Goal: Information Seeking & Learning: Learn about a topic

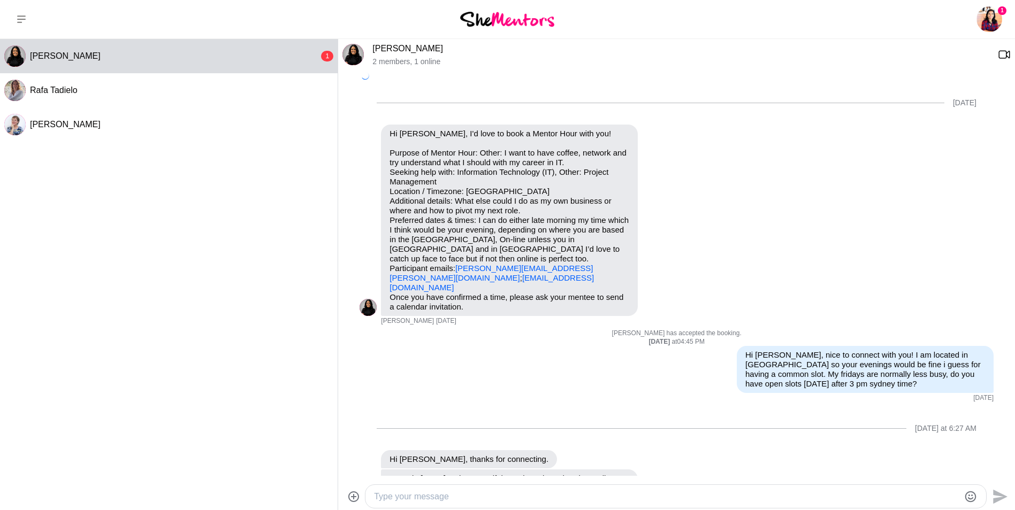
scroll to position [166, 0]
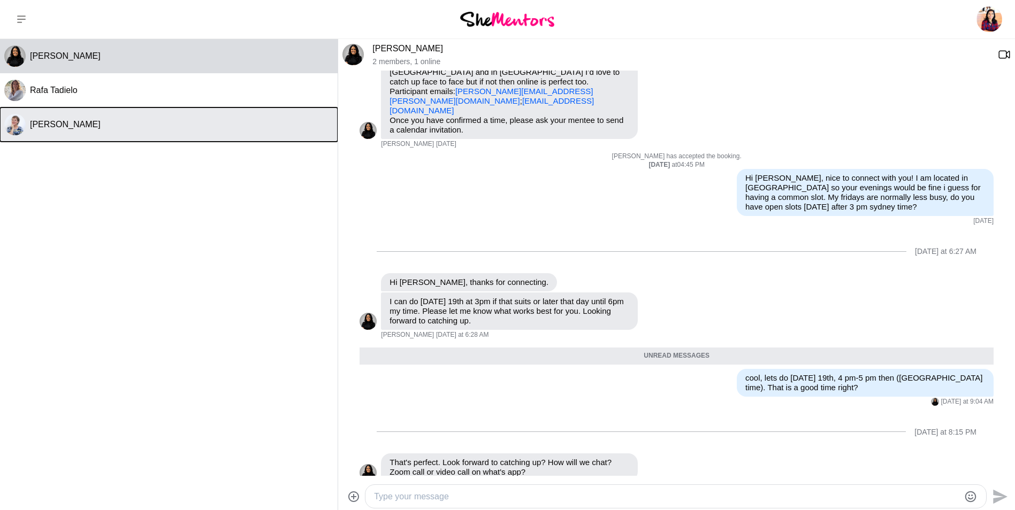
click at [134, 121] on div "Tracy Travis" at bounding box center [181, 124] width 303 height 11
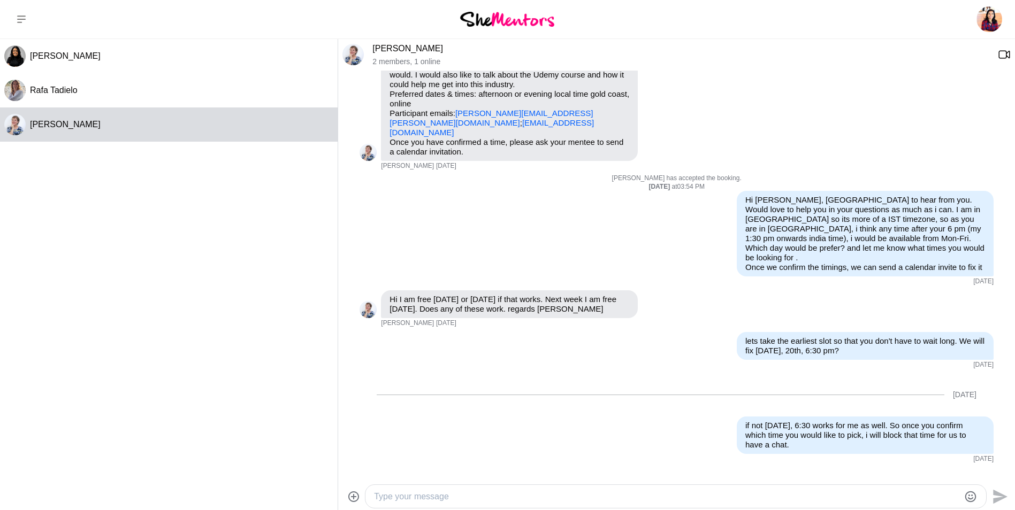
scroll to position [73, 0]
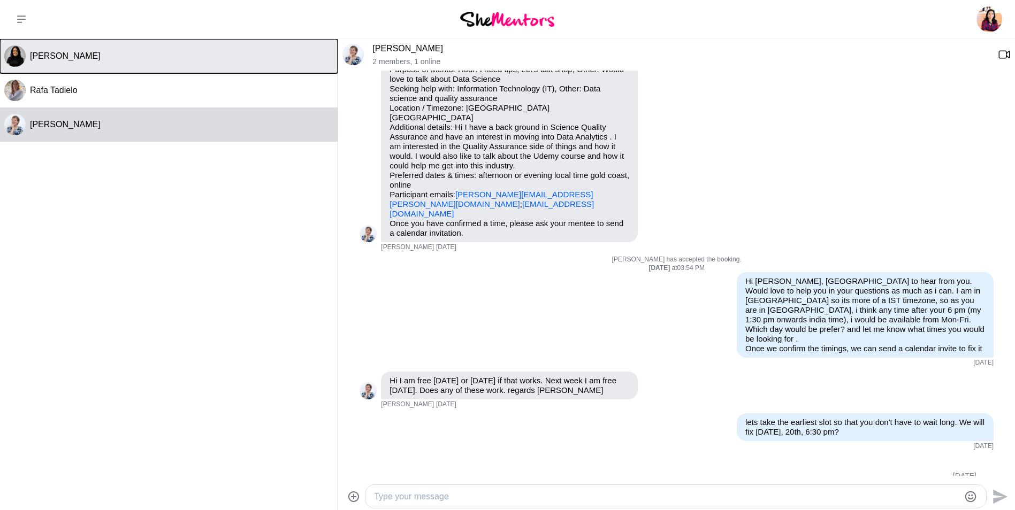
click at [148, 64] on button "Pretti Amin" at bounding box center [169, 56] width 338 height 34
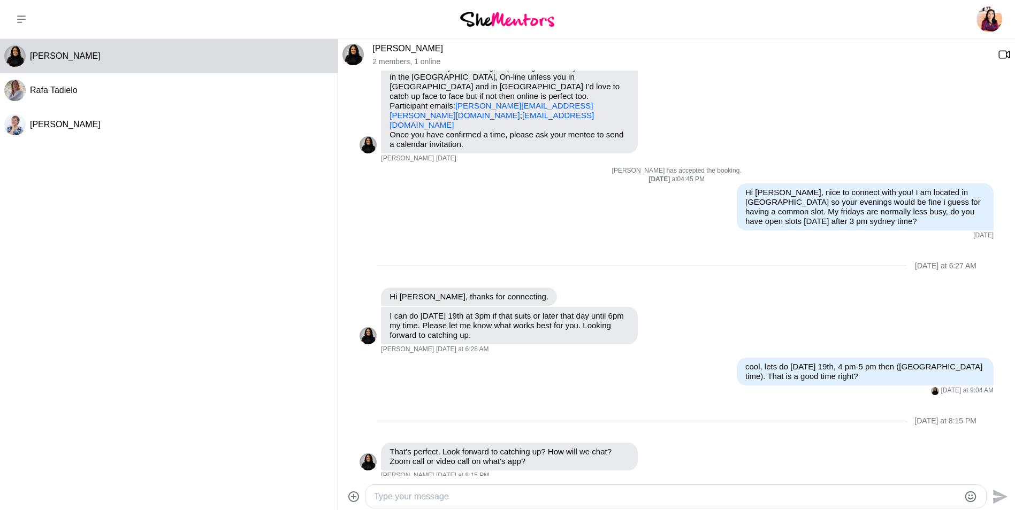
scroll to position [141, 0]
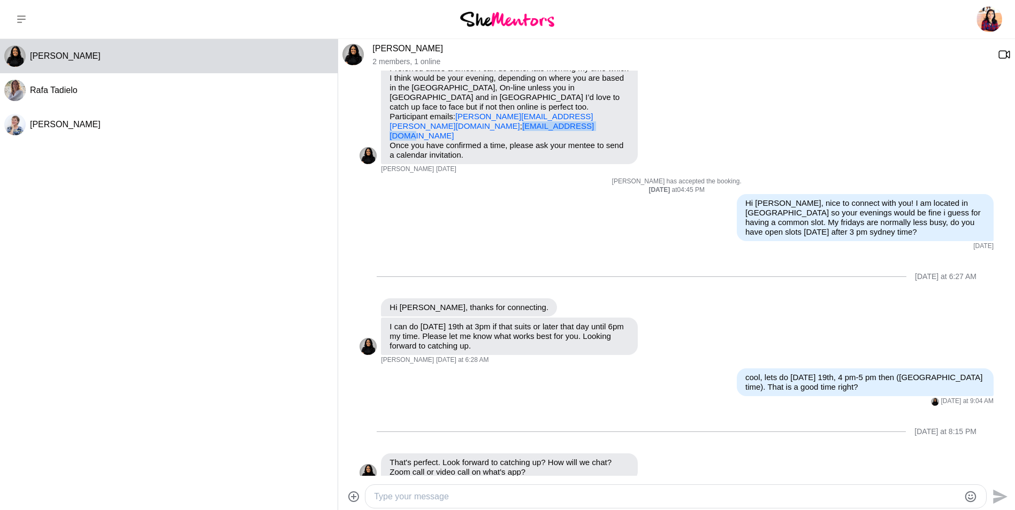
drag, startPoint x: 476, startPoint y: 117, endPoint x: 390, endPoint y: 119, distance: 86.1
click at [390, 119] on p "Purpose of Mentor Hour: Other: I want to have coffee, network and try understan…" at bounding box center [509, 68] width 240 height 144
copy link "prettiamin@gmail.com"
click at [473, 497] on textarea "Type your message" at bounding box center [666, 497] width 585 height 13
click at [385, 499] on textarea "Type your message" at bounding box center [666, 497] width 585 height 13
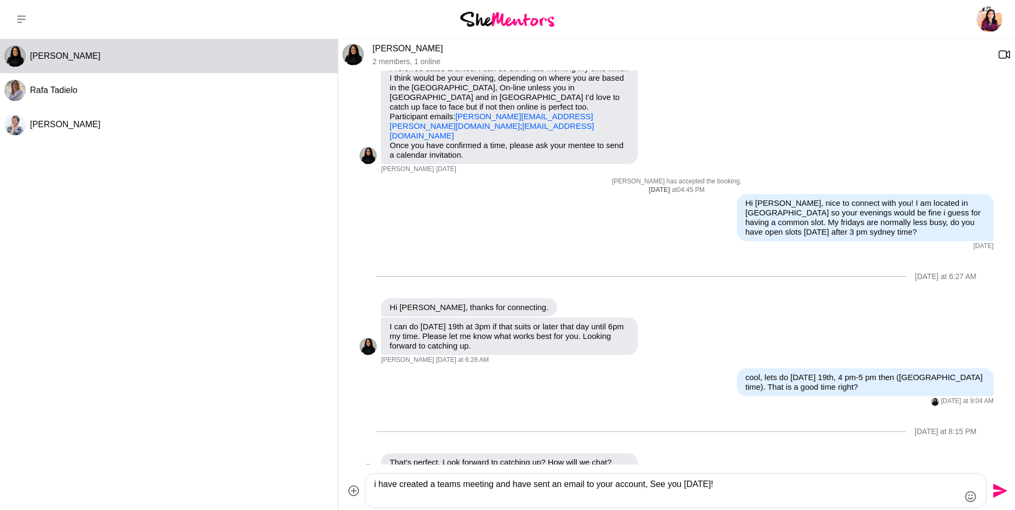
click at [648, 488] on textarea "i have created a teams meeting and have sent an email to your account, See you …" at bounding box center [666, 491] width 585 height 26
click at [648, 486] on textarea "i have created a teams meeting and have sent an email to your account, (check a…" at bounding box center [666, 491] width 585 height 26
click at [650, 485] on textarea "i have created a teams meeting and have sent an email to your account, (check a…" at bounding box center [666, 491] width 585 height 26
drag, startPoint x: 650, startPoint y: 485, endPoint x: 686, endPoint y: 484, distance: 35.9
click at [686, 484] on textarea "i have created a teams meeting and have sent an email to your account, (check a…" at bounding box center [666, 491] width 585 height 26
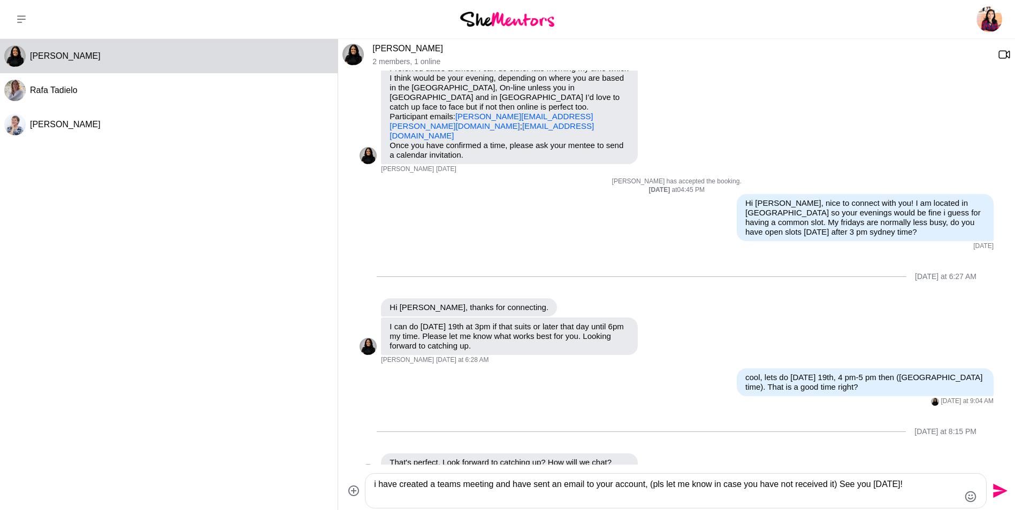
type textarea "i have created a teams meeting and have sent an email to your account, (pls let…"
click at [999, 492] on icon "Send" at bounding box center [1000, 491] width 14 height 14
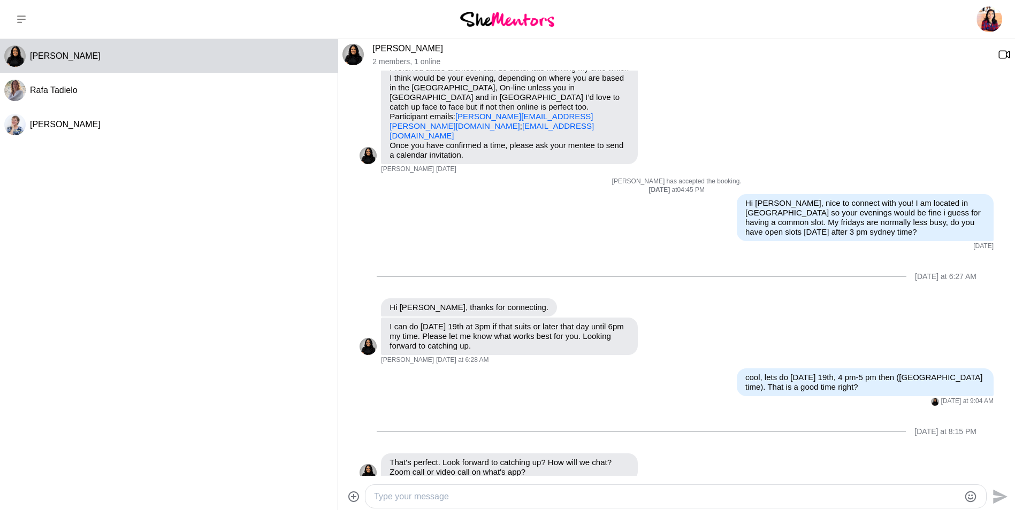
scroll to position [235, 0]
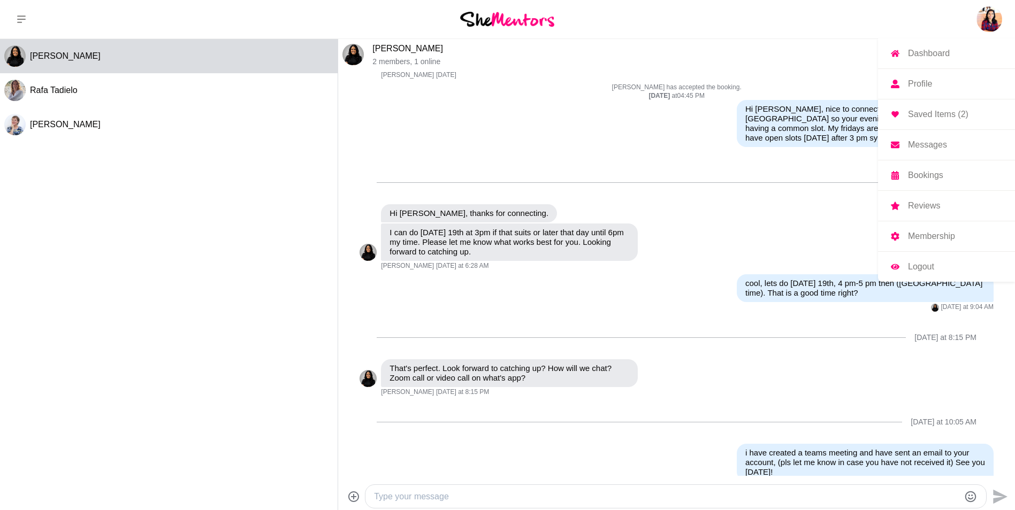
click at [994, 23] on img at bounding box center [989, 19] width 26 height 26
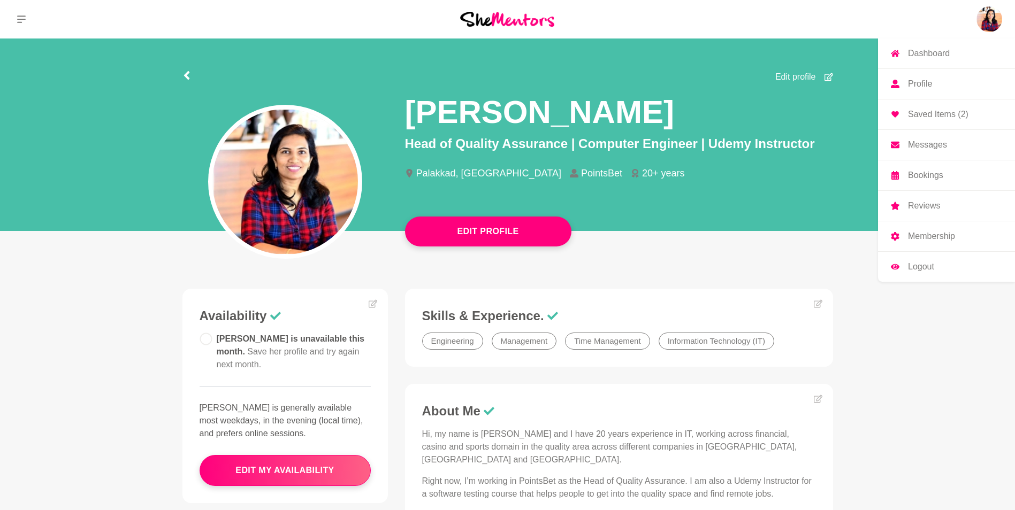
click at [939, 115] on p "Saved Items (2)" at bounding box center [938, 114] width 60 height 9
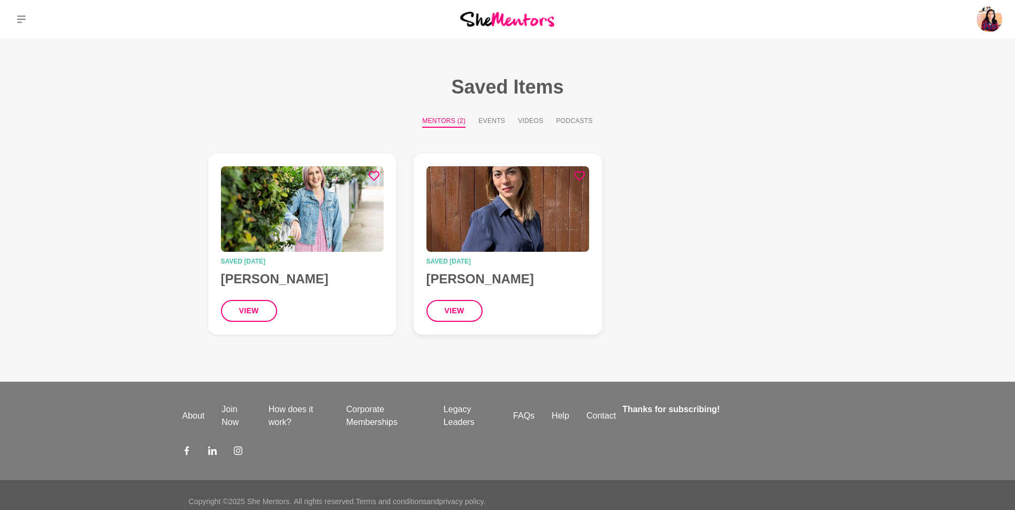
click at [566, 260] on time "Saved 25 days ago" at bounding box center [507, 261] width 163 height 6
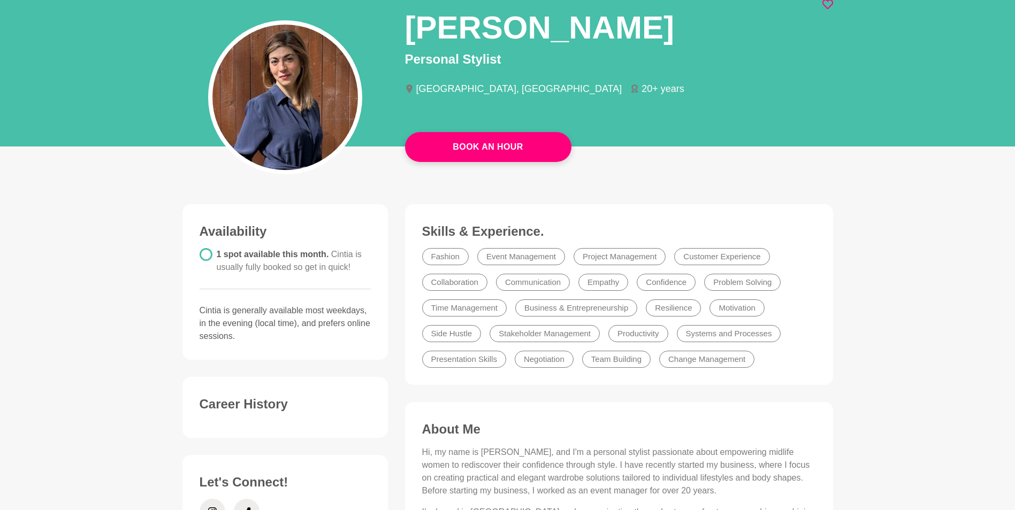
scroll to position [82, 0]
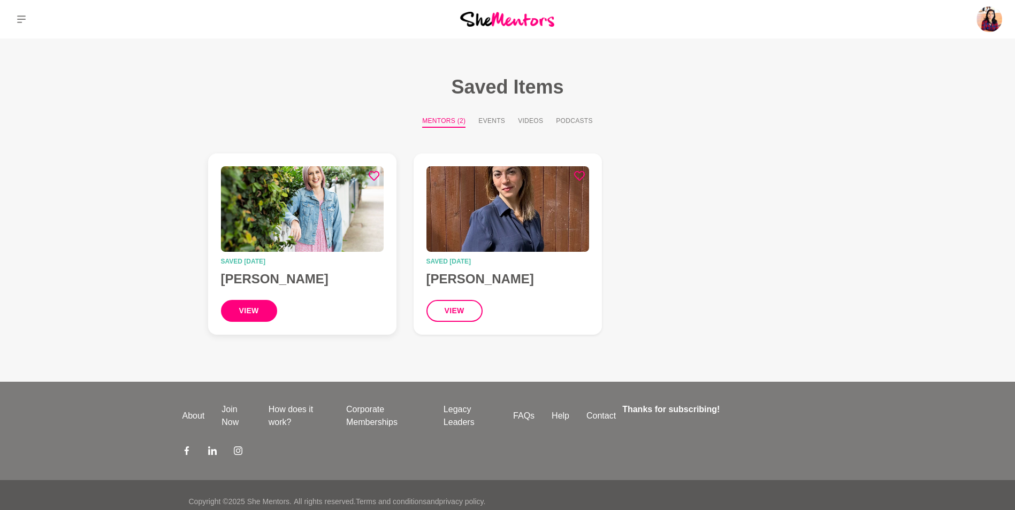
click at [246, 305] on button "view" at bounding box center [249, 311] width 56 height 22
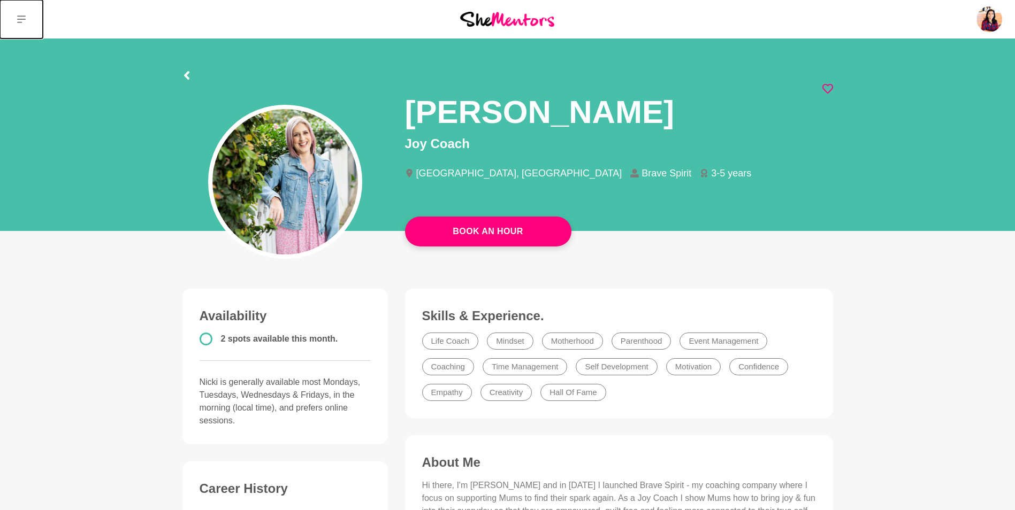
click at [21, 24] on button at bounding box center [21, 19] width 43 height 39
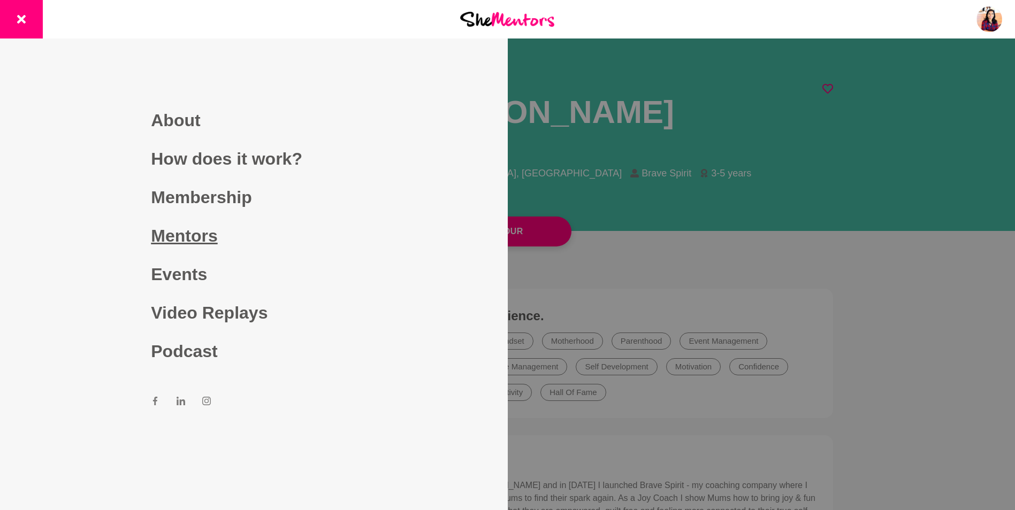
click at [183, 227] on link "Mentors" at bounding box center [253, 236] width 205 height 39
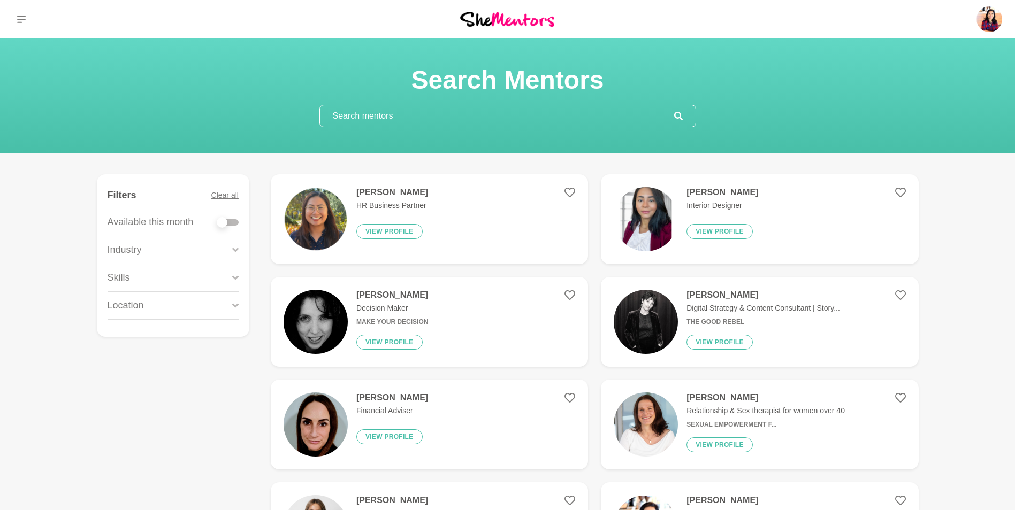
click at [475, 112] on input "text" at bounding box center [497, 115] width 354 height 21
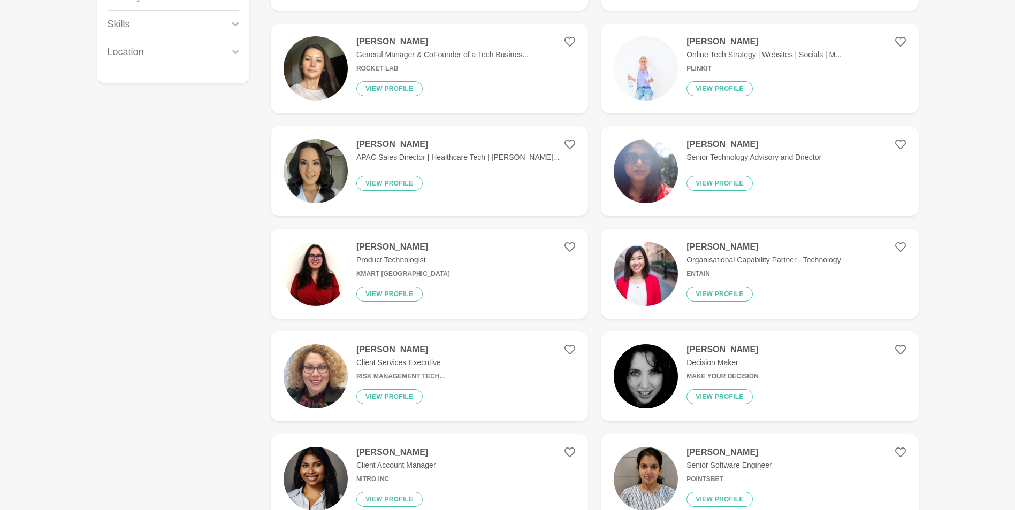
scroll to position [267, 0]
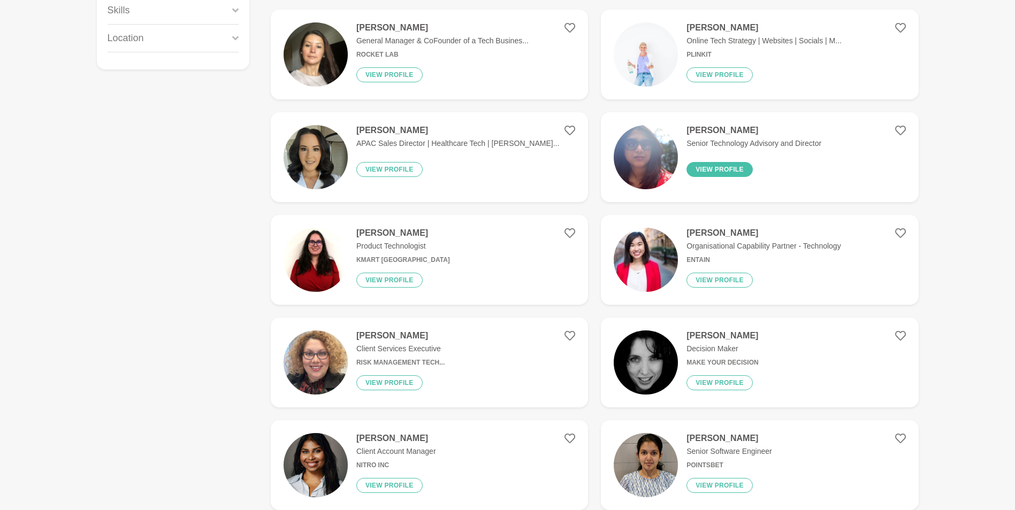
type input "tech"
click at [722, 168] on button "View profile" at bounding box center [719, 169] width 66 height 15
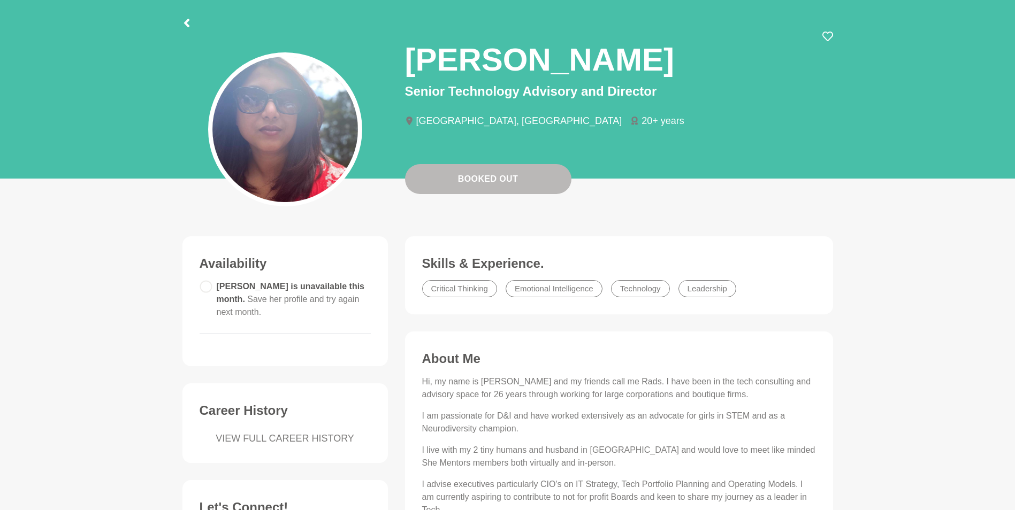
scroll to position [48, 0]
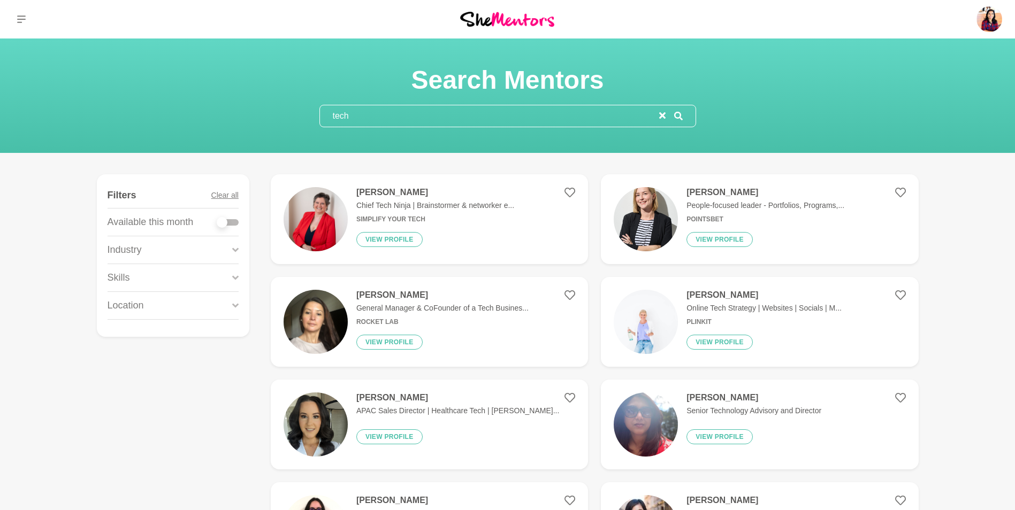
click at [218, 228] on div at bounding box center [227, 222] width 21 height 14
click at [224, 221] on div at bounding box center [222, 222] width 11 height 11
checkbox input "true"
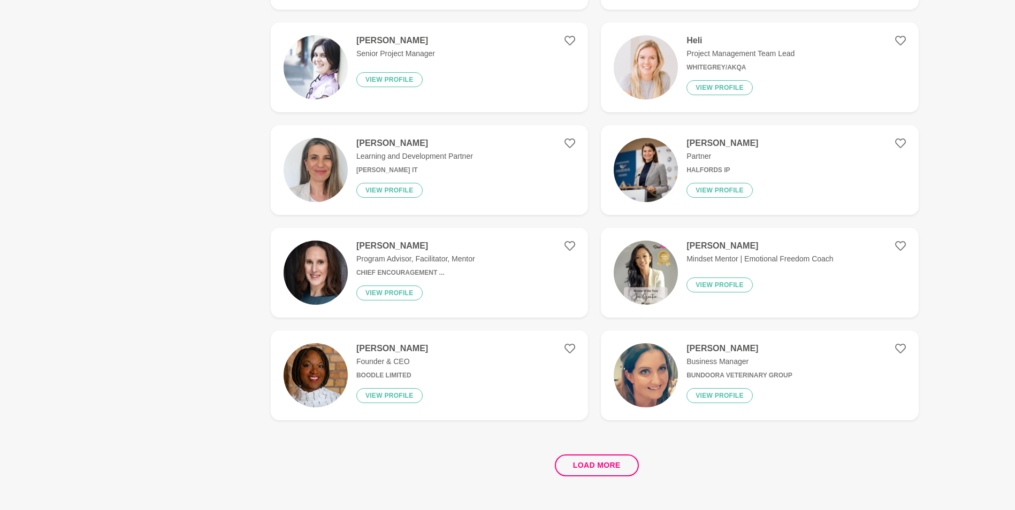
scroll to position [1849, 0]
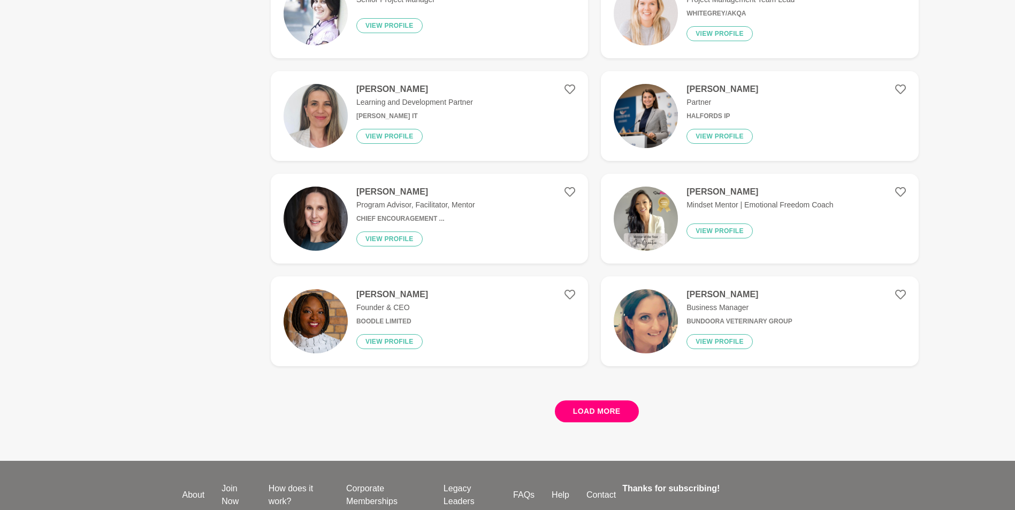
click at [567, 412] on button "Load more" at bounding box center [597, 412] width 84 height 22
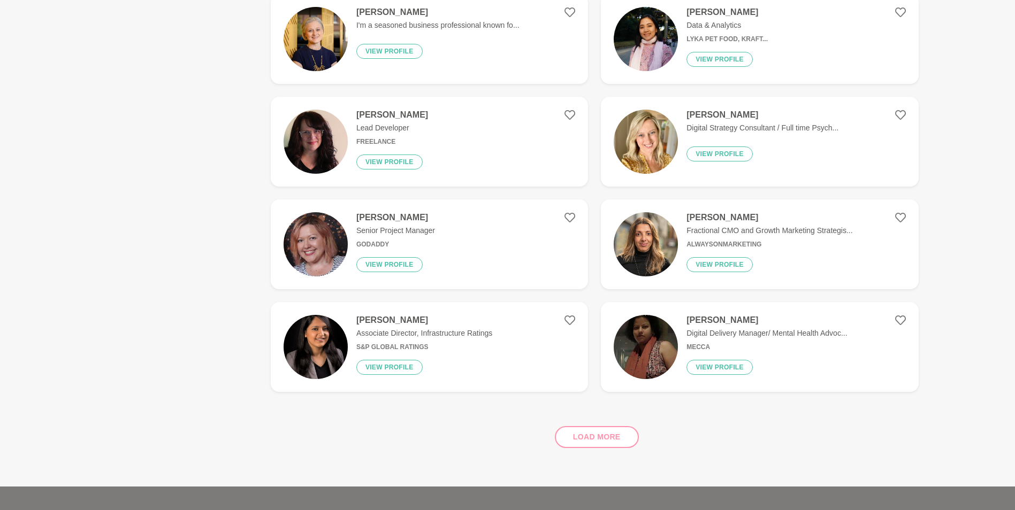
scroll to position [3024, 0]
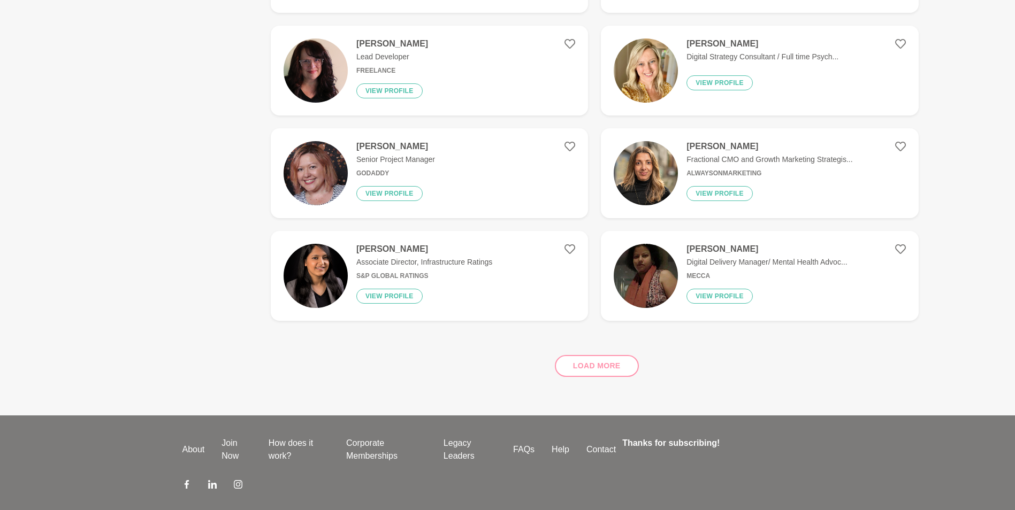
click at [586, 371] on div "Load more" at bounding box center [595, 361] width 648 height 65
click at [602, 373] on div "Load more" at bounding box center [595, 361] width 648 height 65
click at [609, 369] on div "Load more" at bounding box center [595, 361] width 648 height 65
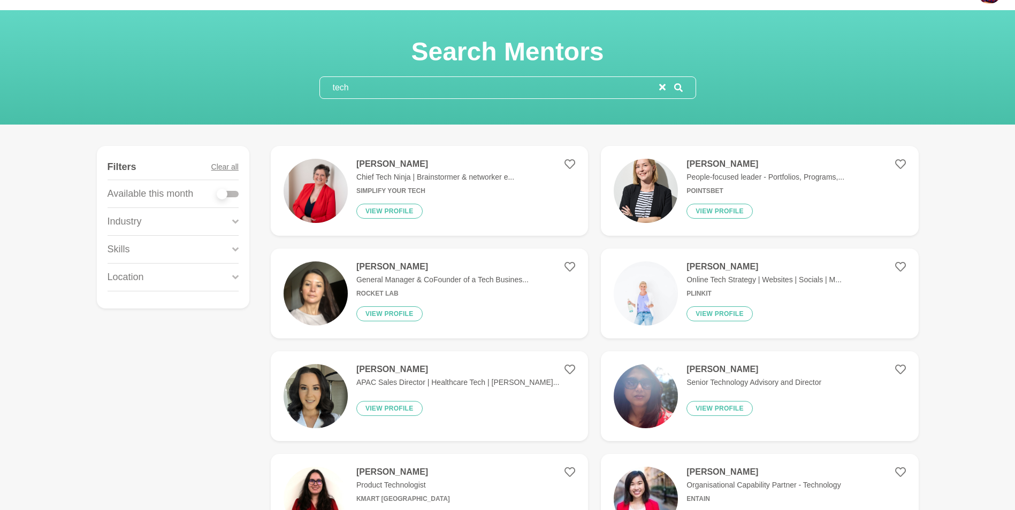
scroll to position [0, 0]
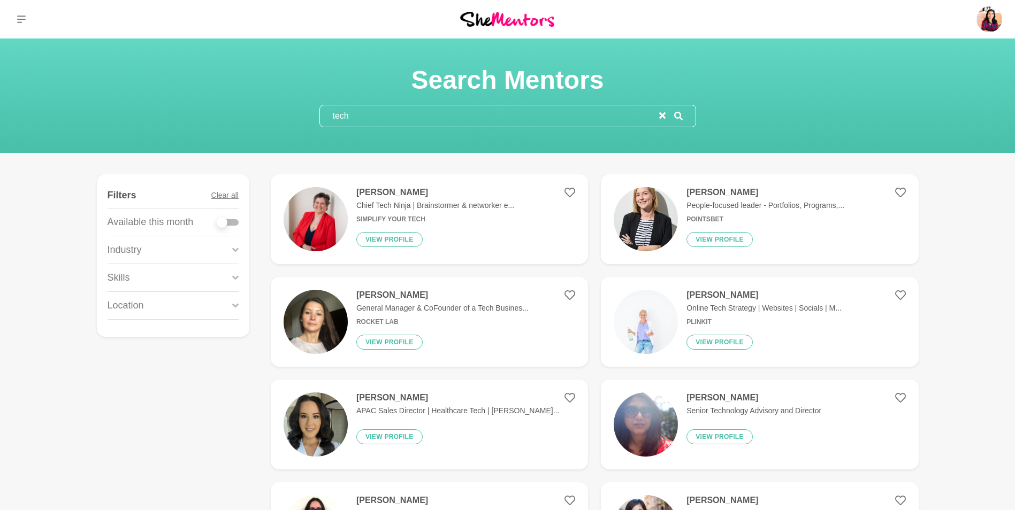
click at [432, 113] on input "tech" at bounding box center [489, 115] width 339 height 21
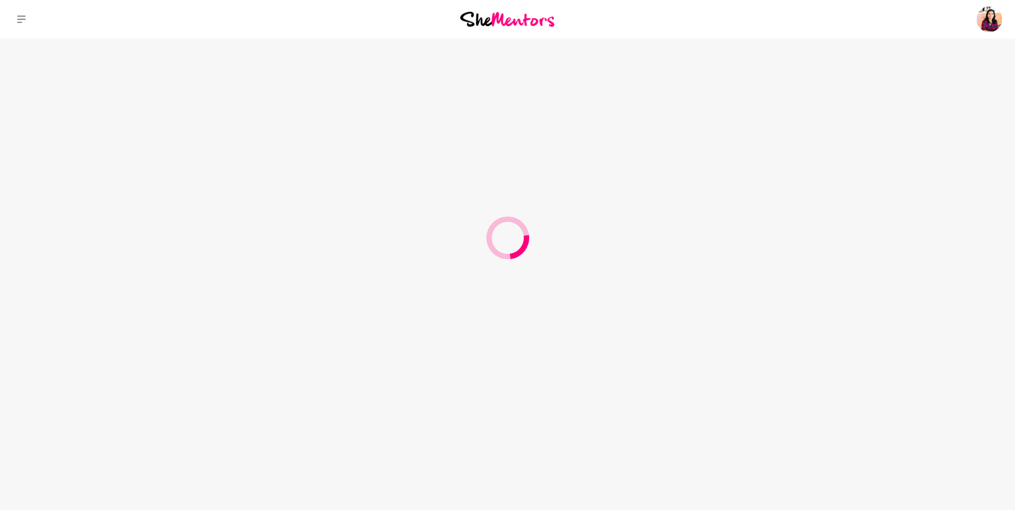
type input "t"
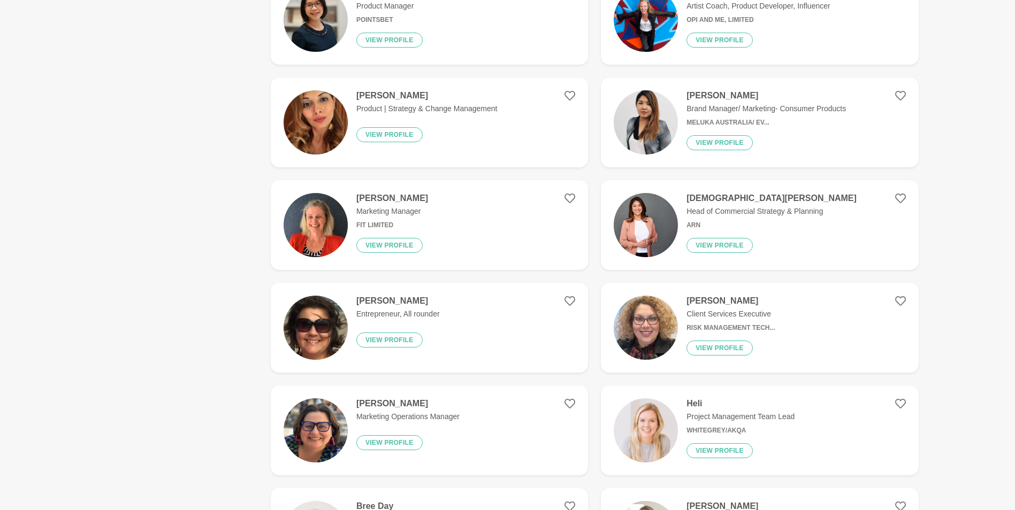
scroll to position [548, 0]
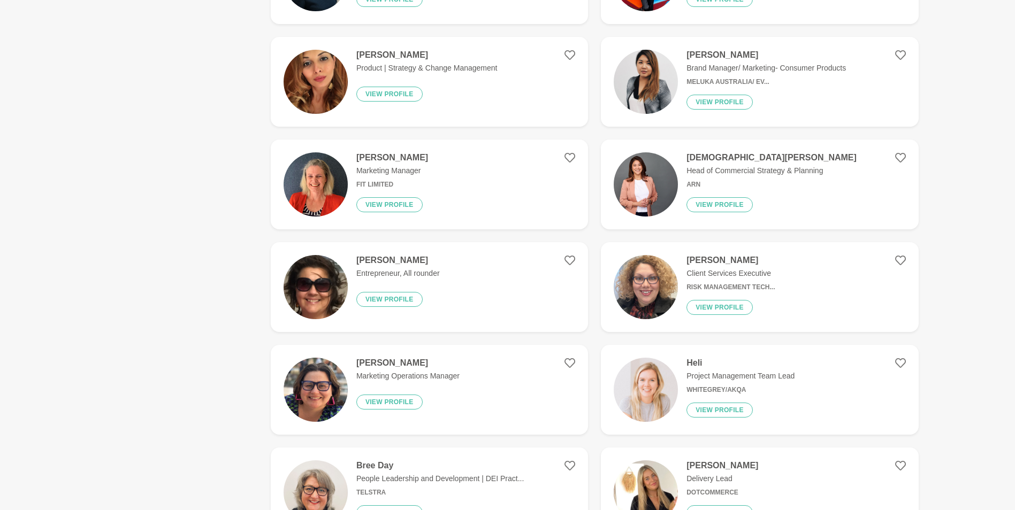
type input "product"
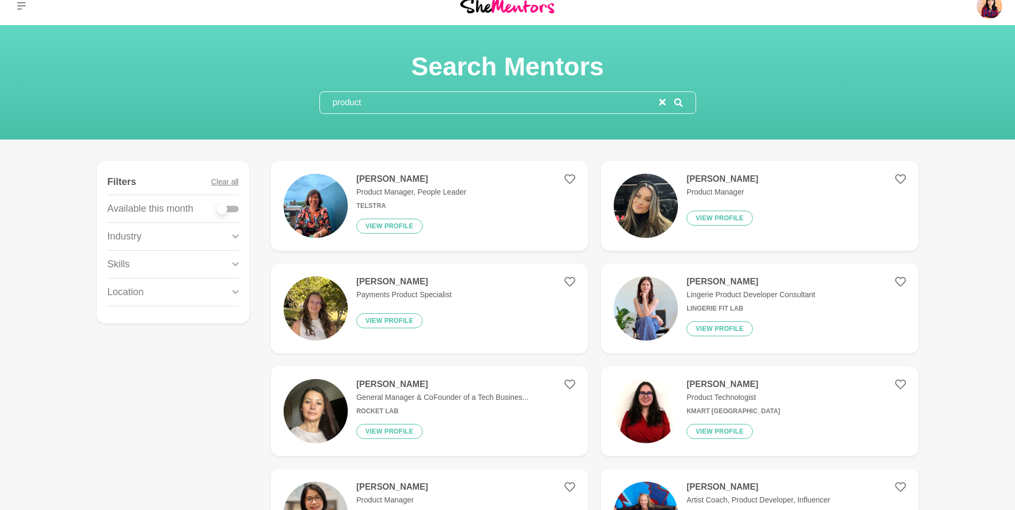
scroll to position [0, 0]
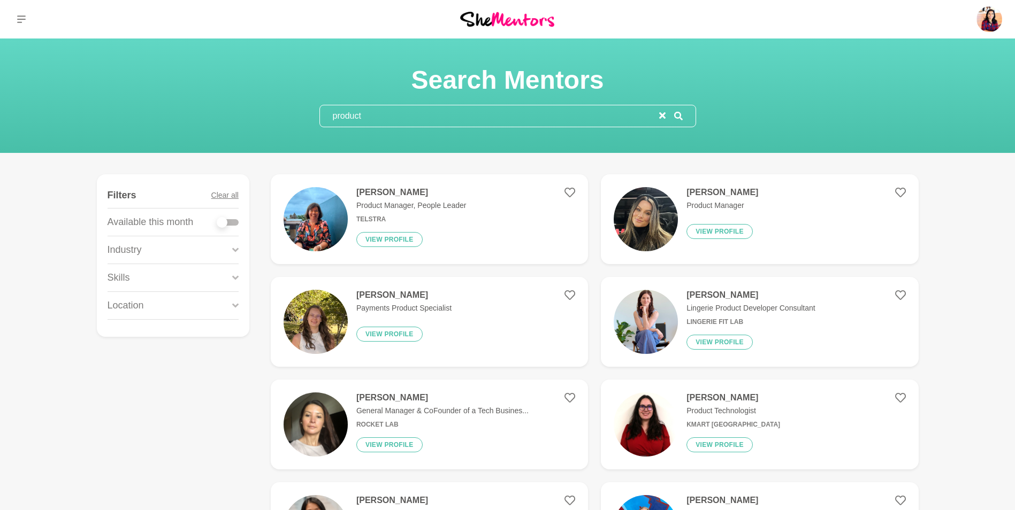
click at [226, 219] on div at bounding box center [222, 222] width 11 height 11
checkbox input "true"
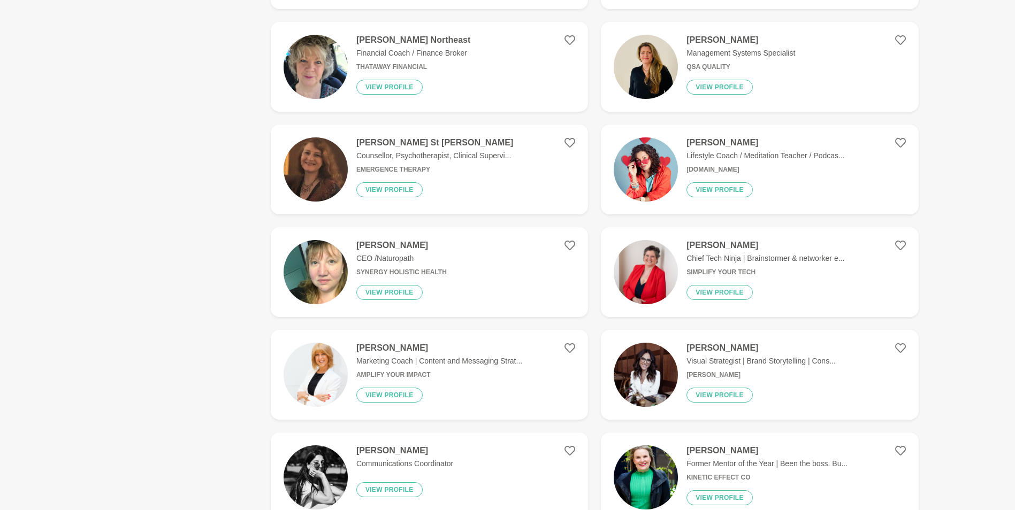
scroll to position [1380, 0]
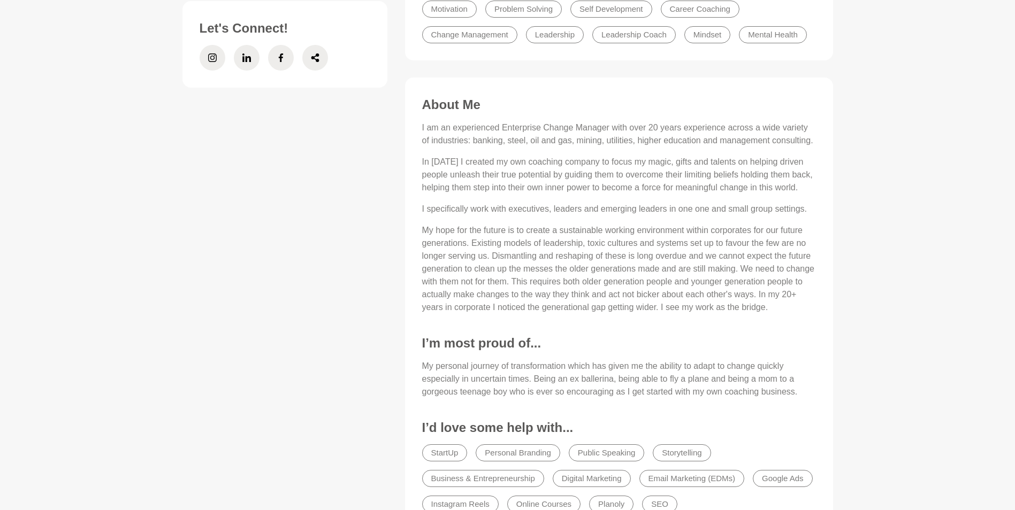
scroll to position [412, 0]
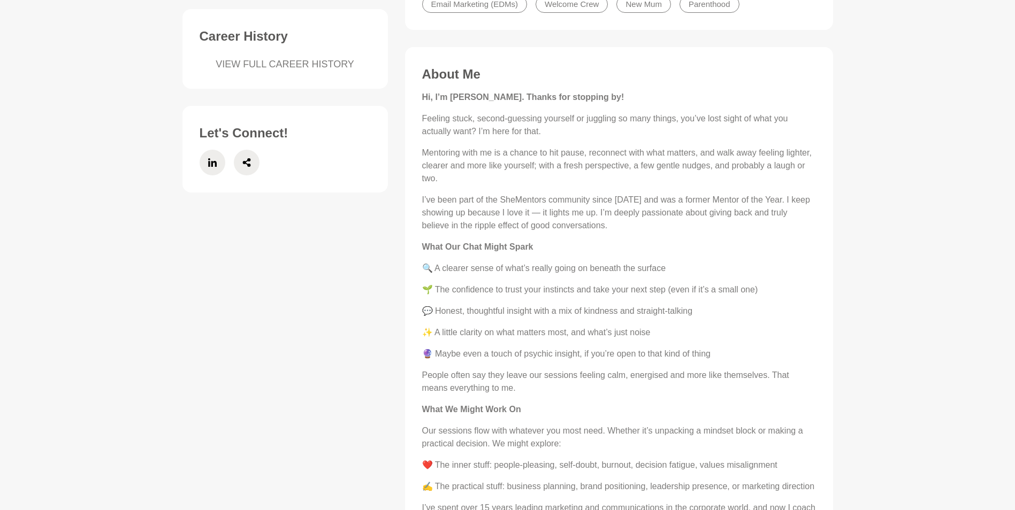
scroll to position [499, 0]
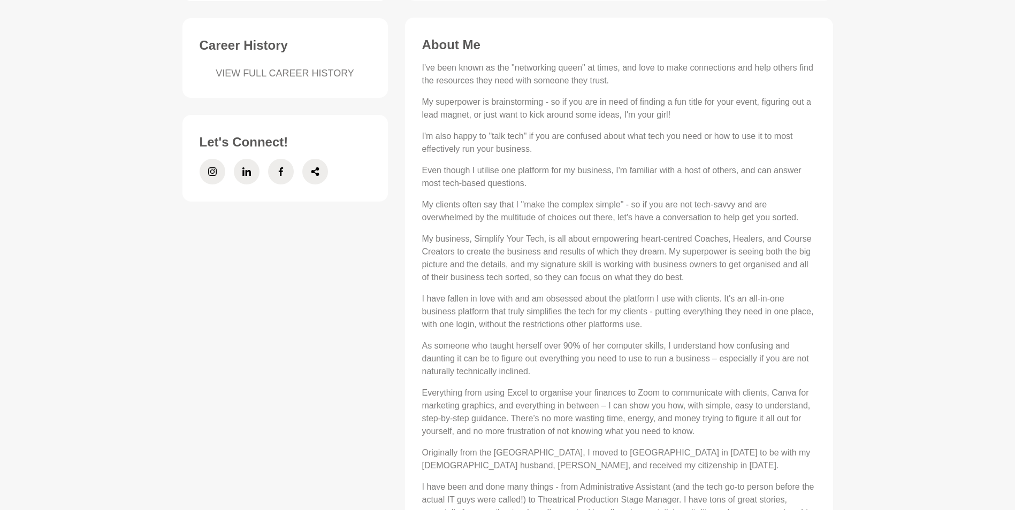
scroll to position [517, 0]
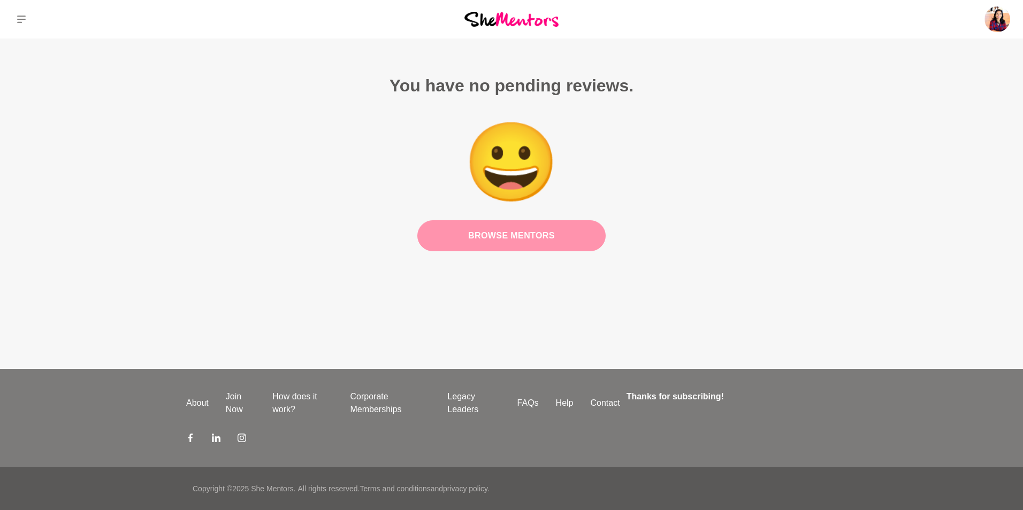
click at [544, 244] on link "Browse Mentors" at bounding box center [511, 235] width 188 height 31
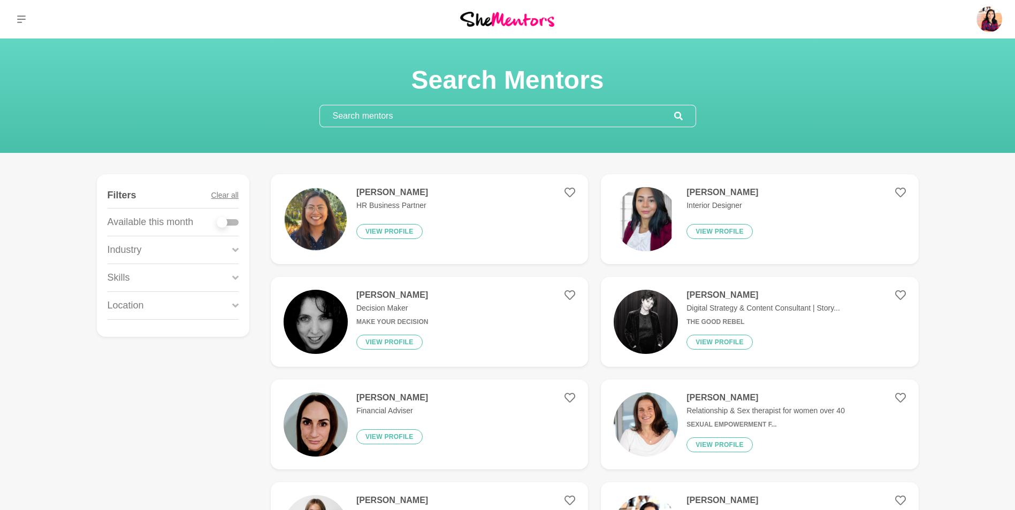
click at [504, 114] on input "text" at bounding box center [497, 115] width 354 height 21
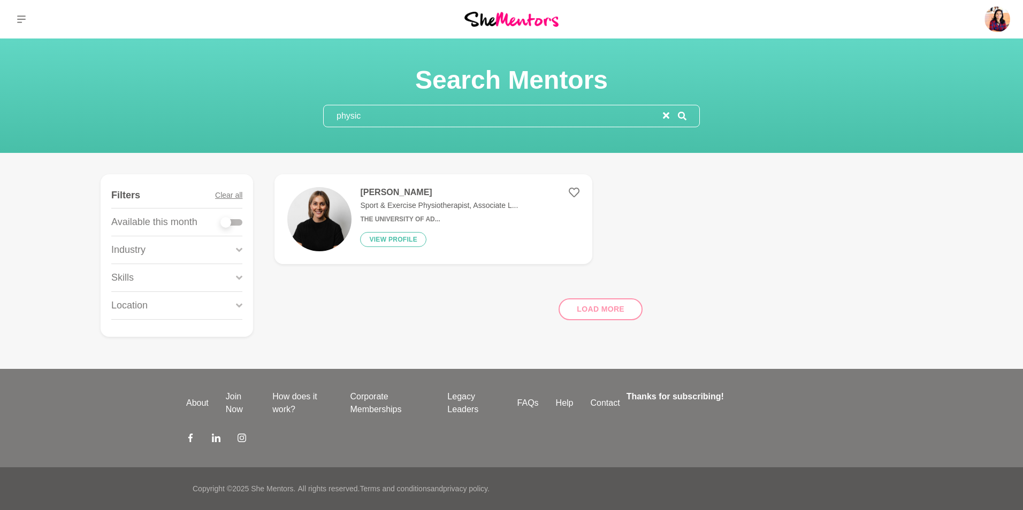
type input "physic"
click at [449, 216] on h6 "The University of Ad..." at bounding box center [439, 220] width 158 height 8
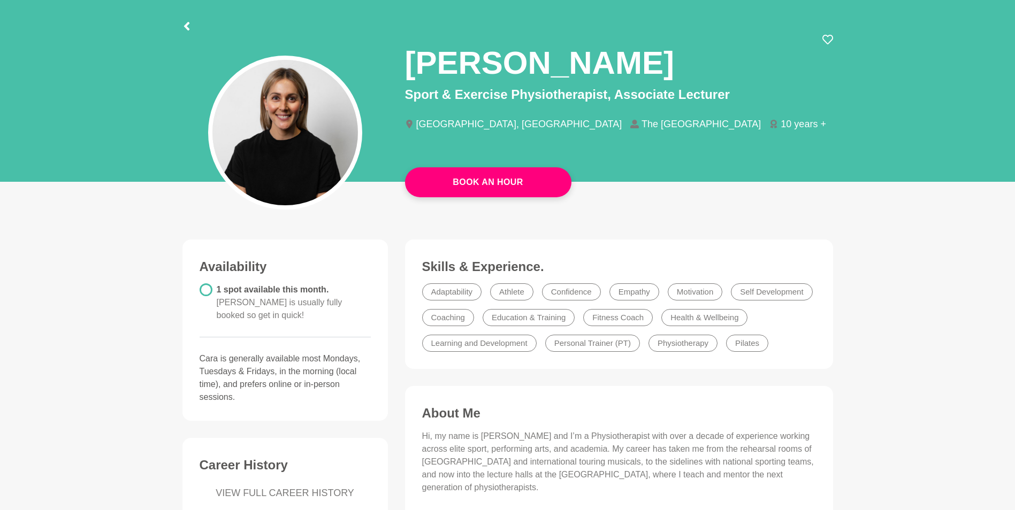
scroll to position [50, 0]
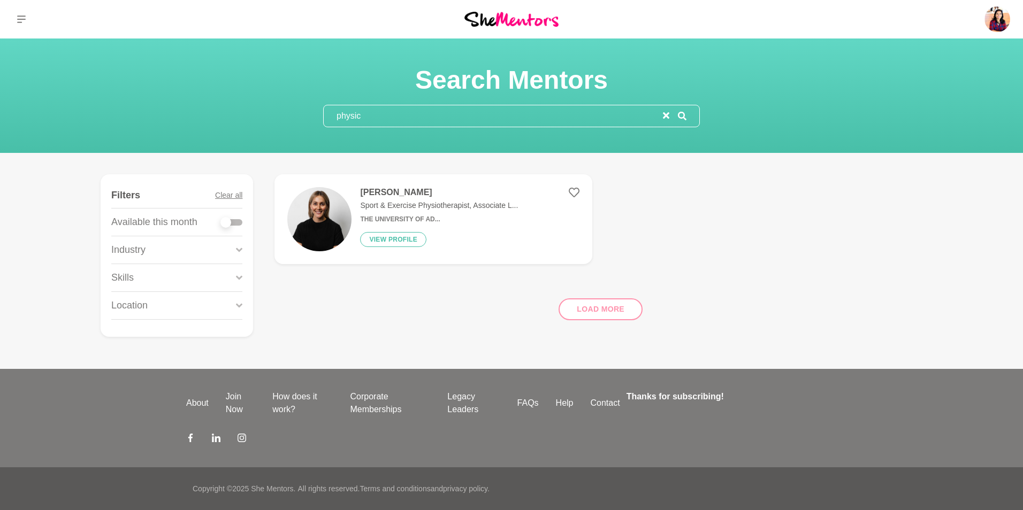
click at [374, 113] on input "physic" at bounding box center [493, 115] width 339 height 21
type input "p"
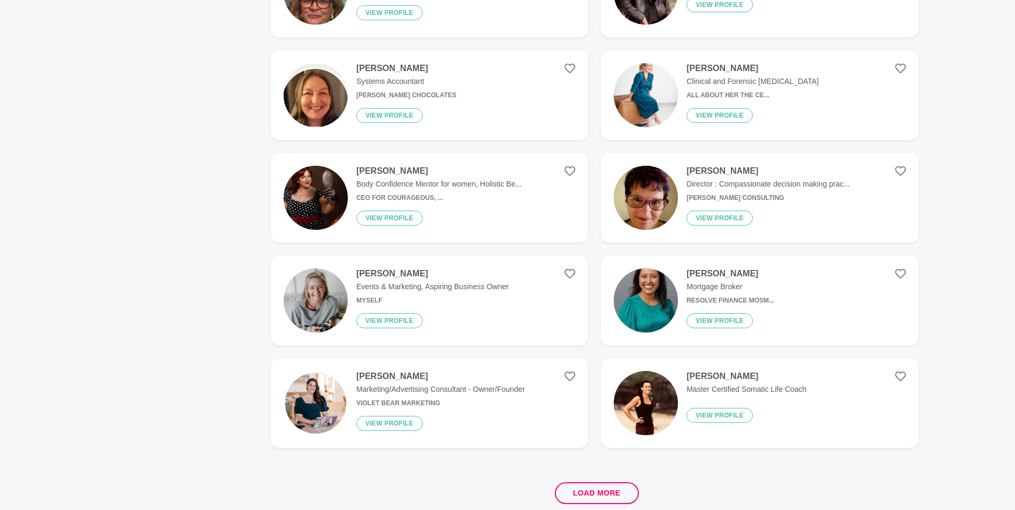
scroll to position [1822, 0]
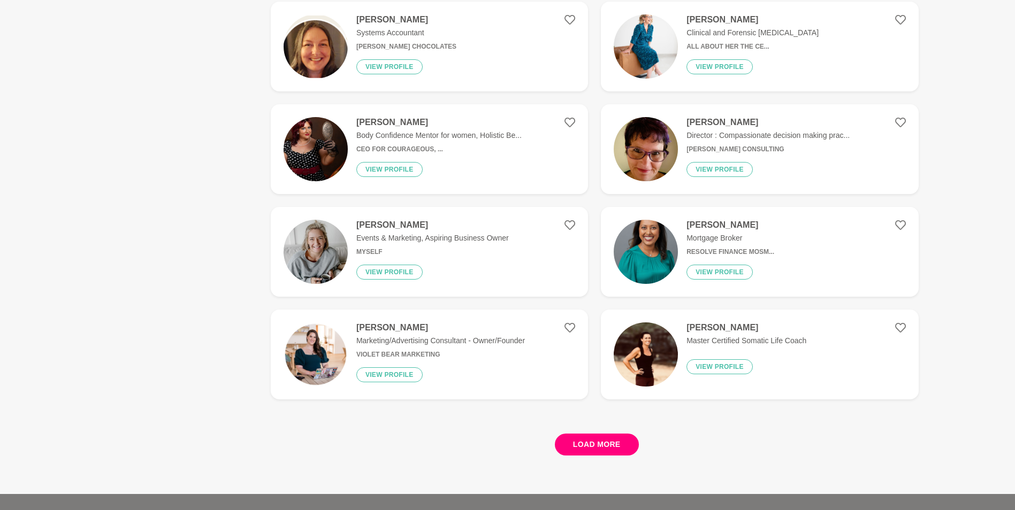
click at [579, 434] on button "Load more" at bounding box center [597, 445] width 84 height 22
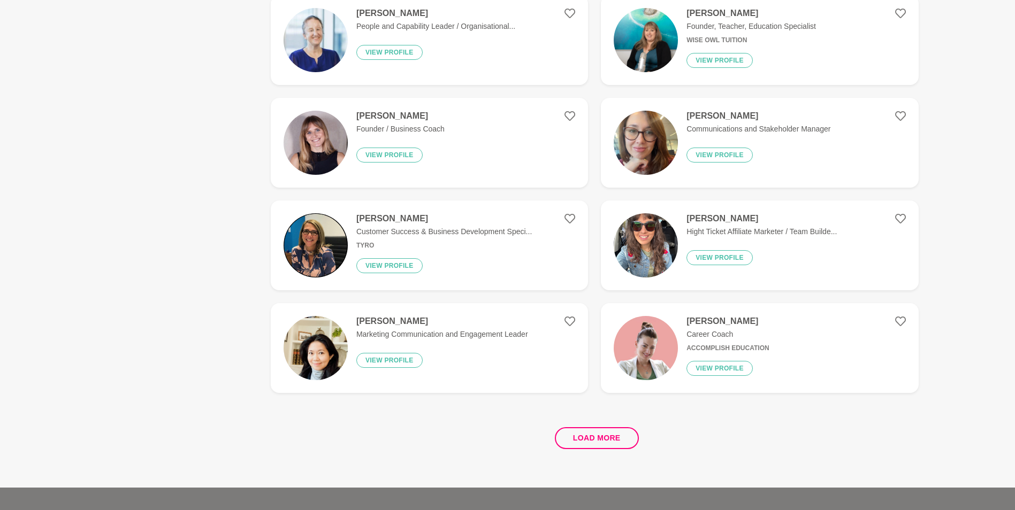
scroll to position [0, 0]
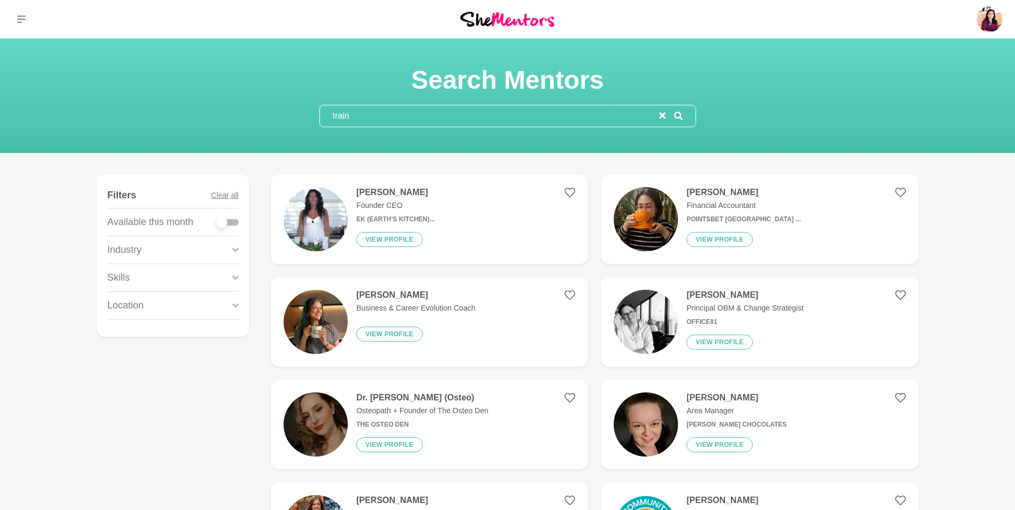
click at [500, 122] on input "train" at bounding box center [489, 115] width 339 height 21
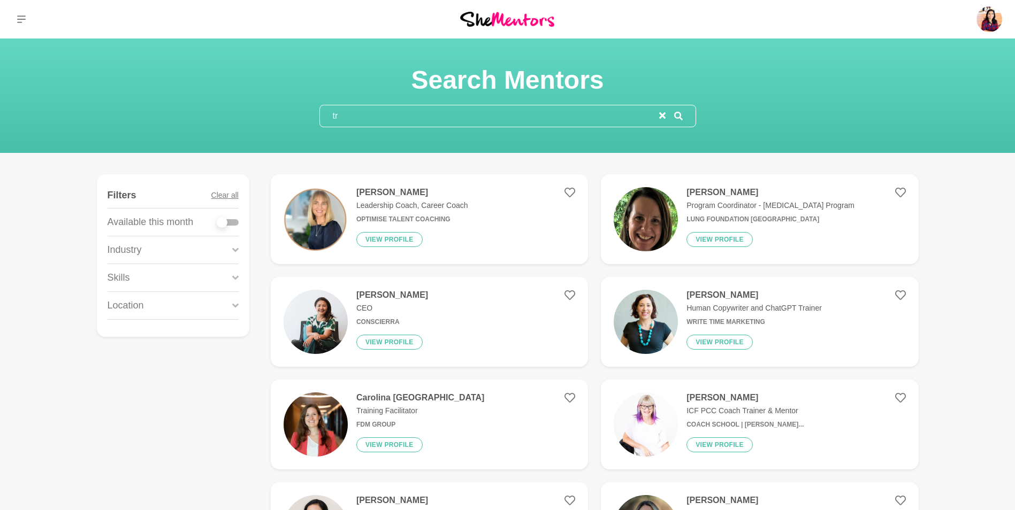
type input "t"
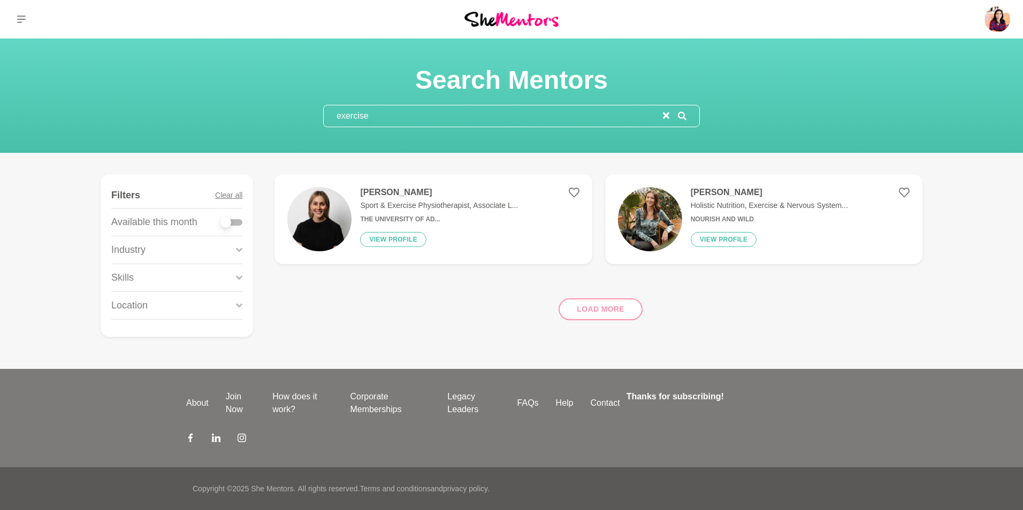
type input "exercise"
click at [753, 196] on h4 "Elise Stewart" at bounding box center [769, 192] width 157 height 11
click at [227, 215] on label at bounding box center [231, 220] width 21 height 11
checkbox input "true"
click at [401, 125] on input "exercise" at bounding box center [493, 115] width 339 height 21
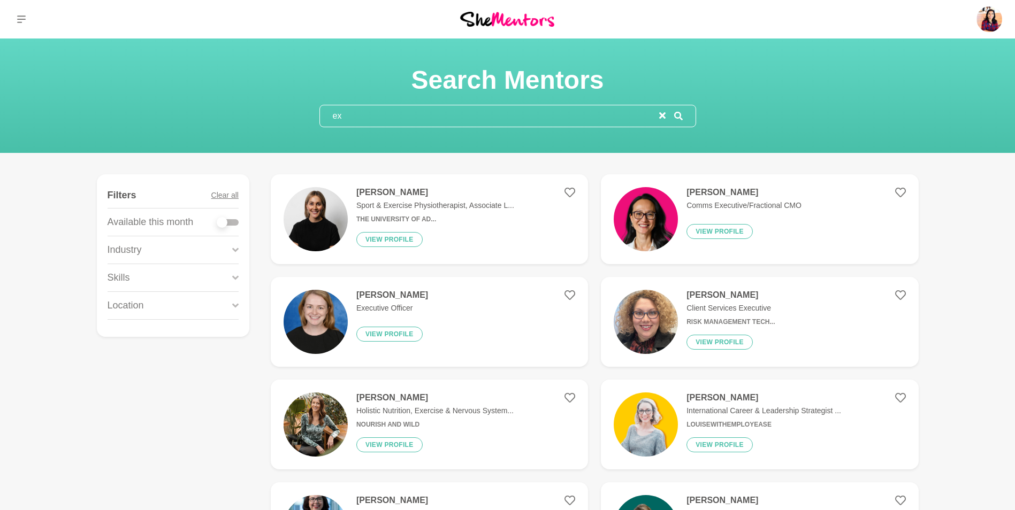
type input "e"
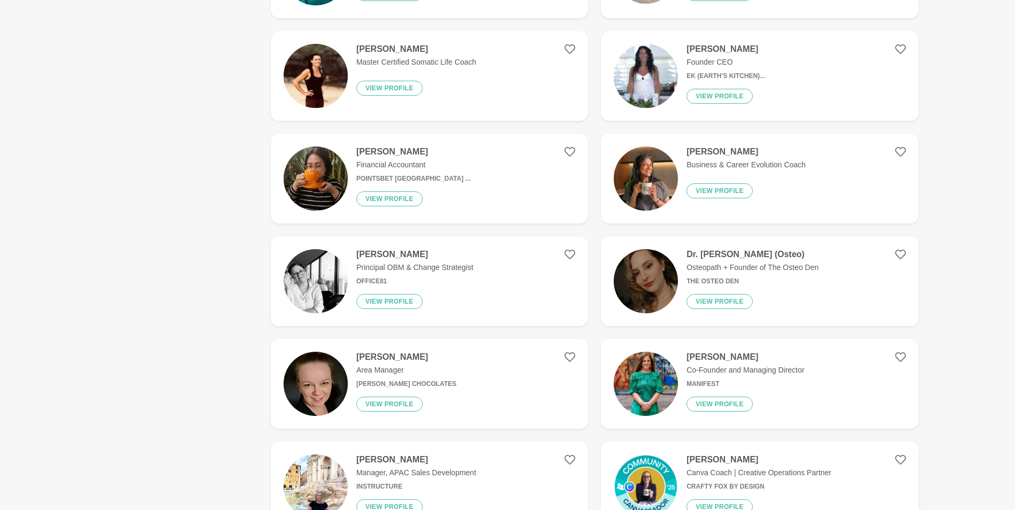
scroll to position [1941, 0]
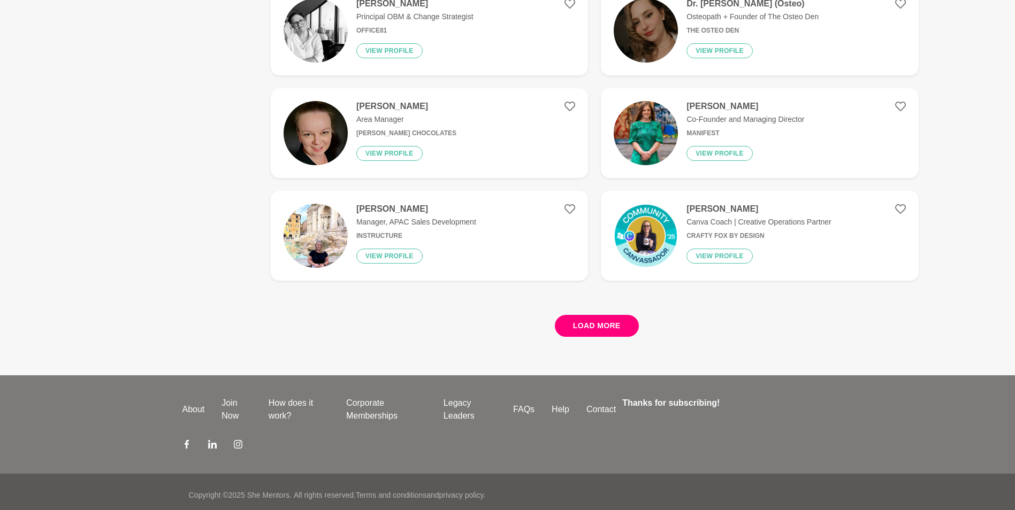
type input "trainer"
click at [617, 324] on button "Load more" at bounding box center [597, 326] width 84 height 22
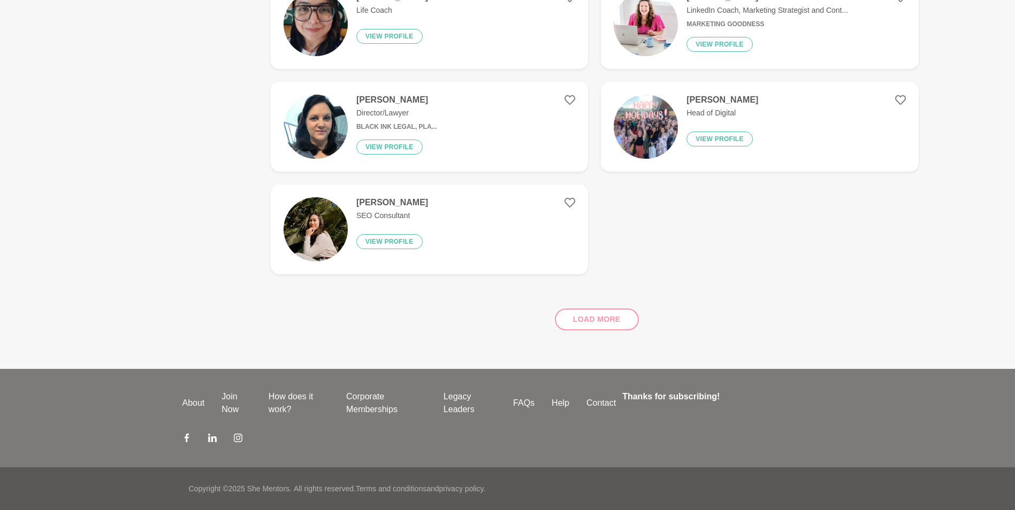
scroll to position [0, 0]
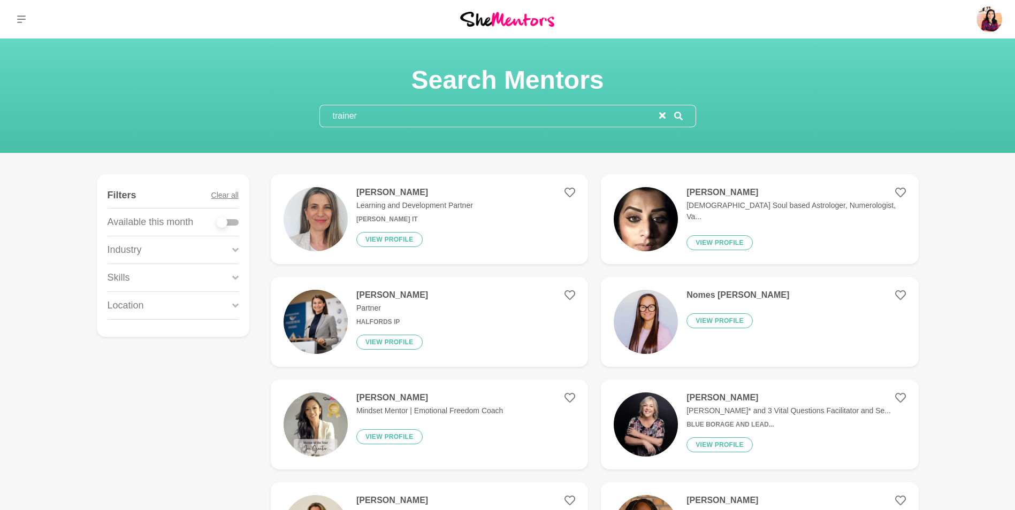
click at [224, 222] on div at bounding box center [222, 222] width 11 height 11
checkbox input "true"
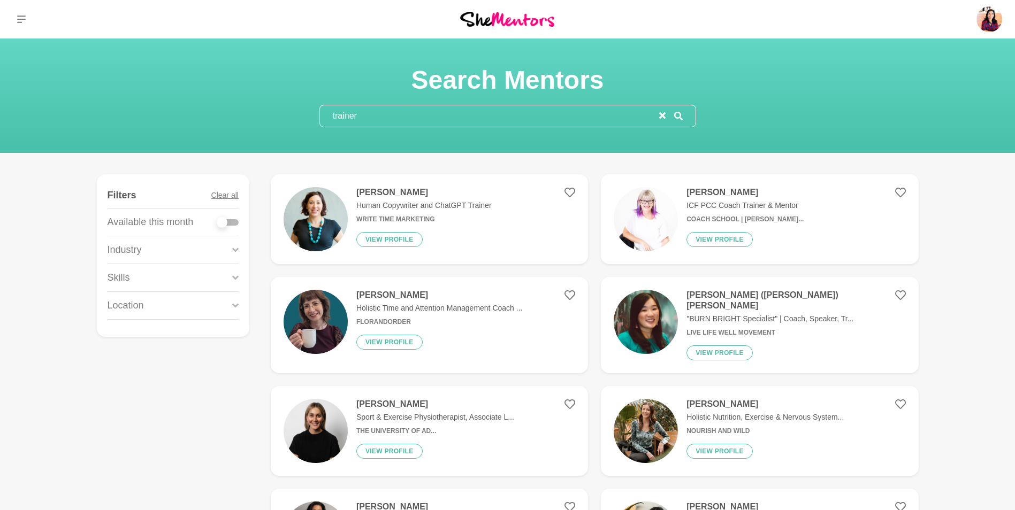
click at [481, 205] on p "Human Copywriter and ChatGPT Trainer" at bounding box center [423, 205] width 135 height 11
click at [224, 220] on div at bounding box center [222, 222] width 11 height 11
checkbox input "true"
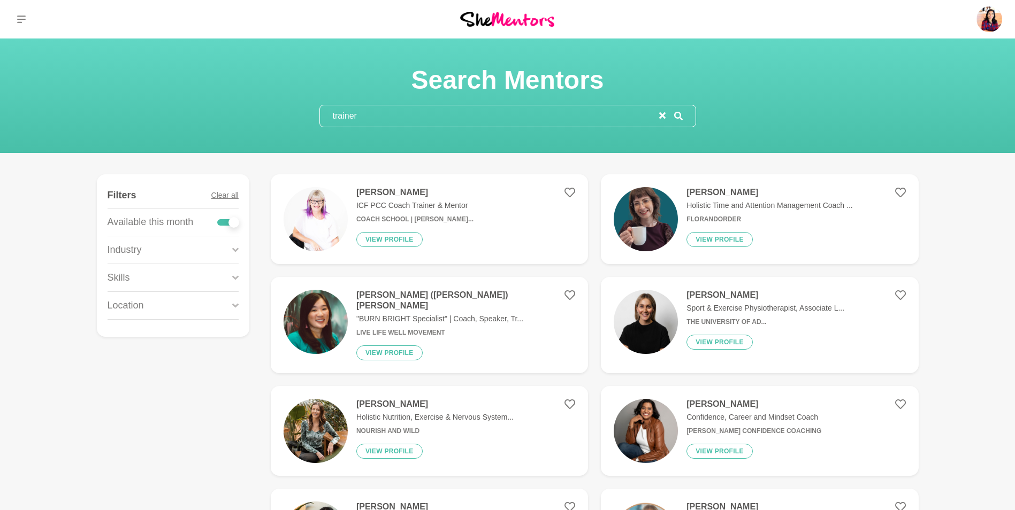
scroll to position [154, 0]
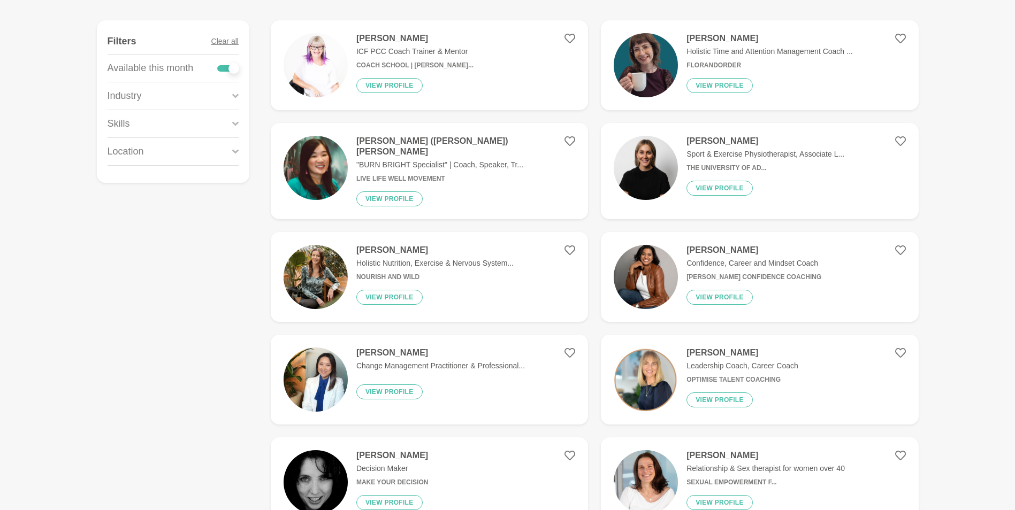
click at [778, 53] on p "Holistic Time and Attention Management Coach ..." at bounding box center [769, 51] width 166 height 11
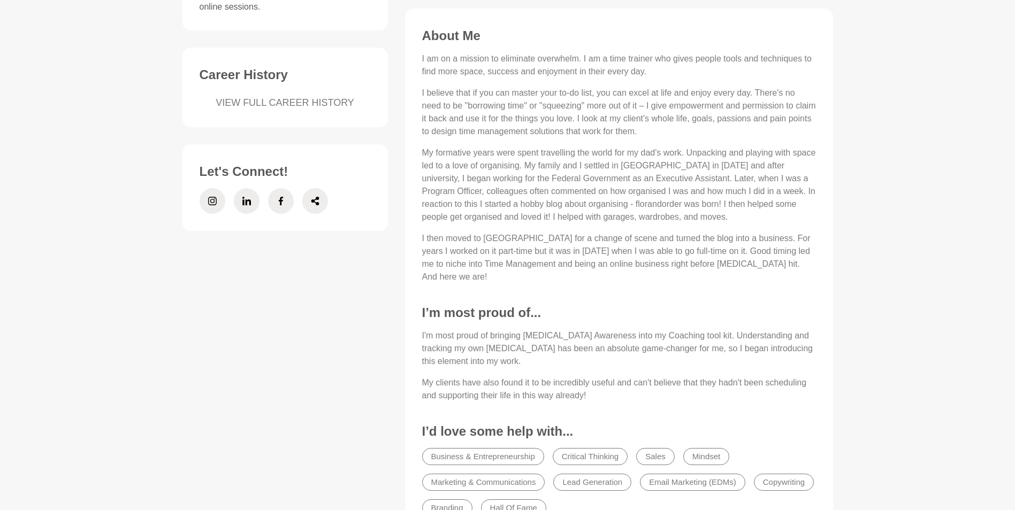
scroll to position [403, 0]
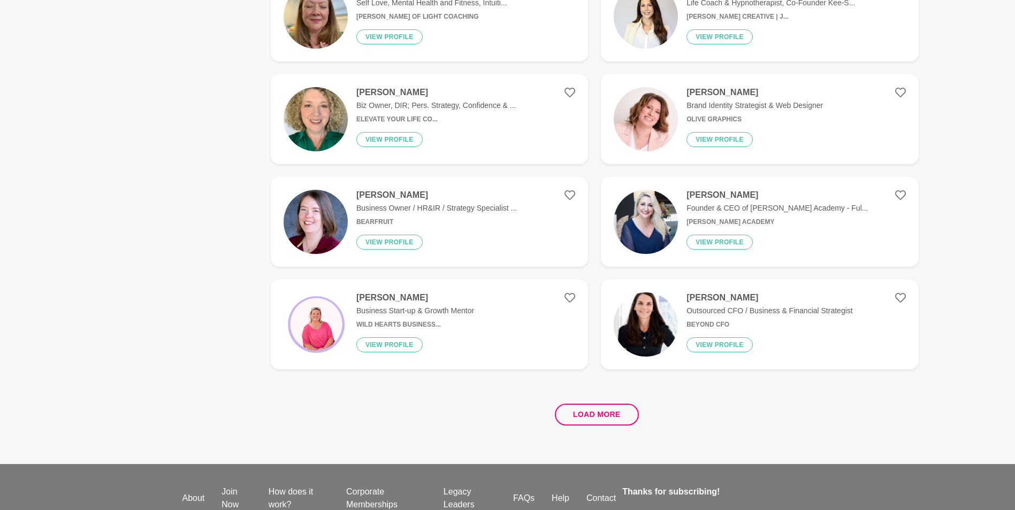
scroll to position [1855, 0]
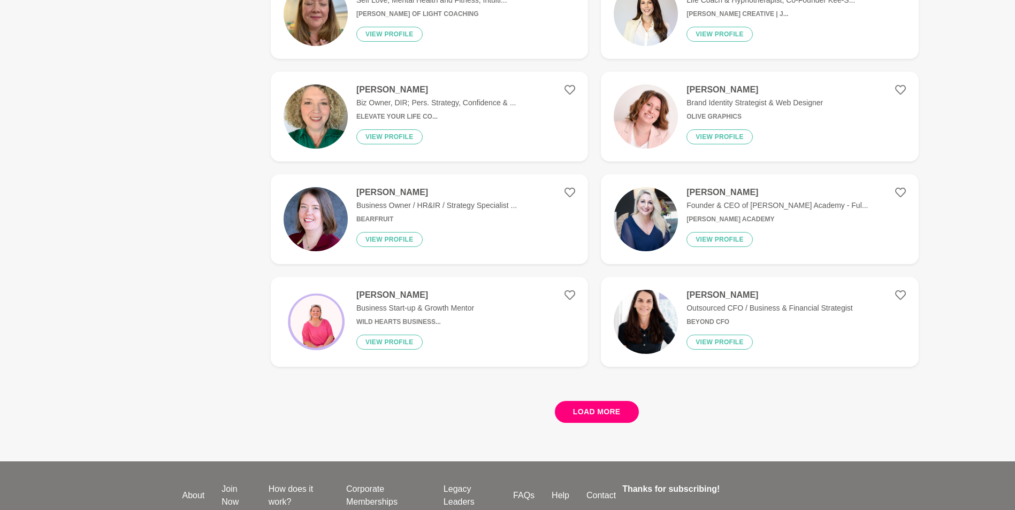
click at [573, 405] on button "Load more" at bounding box center [597, 412] width 84 height 22
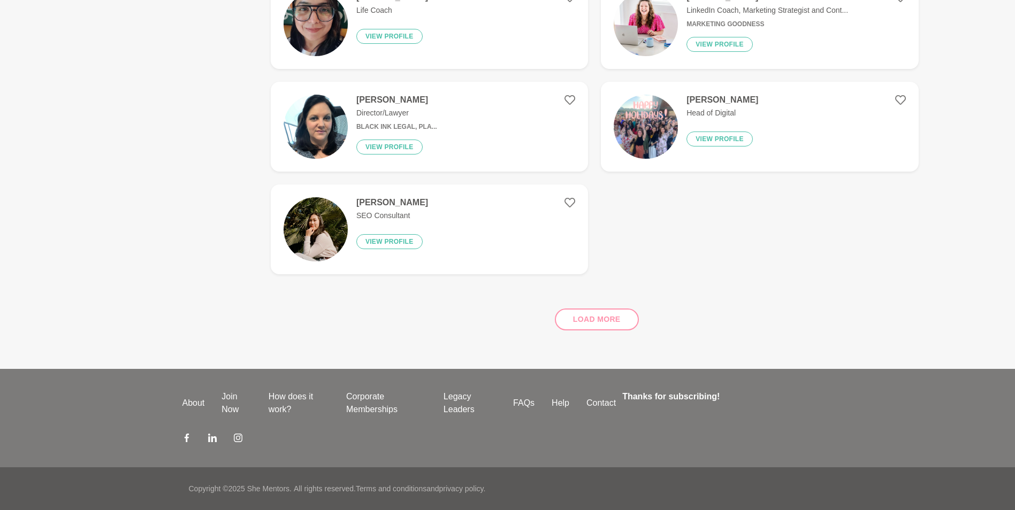
scroll to position [0, 0]
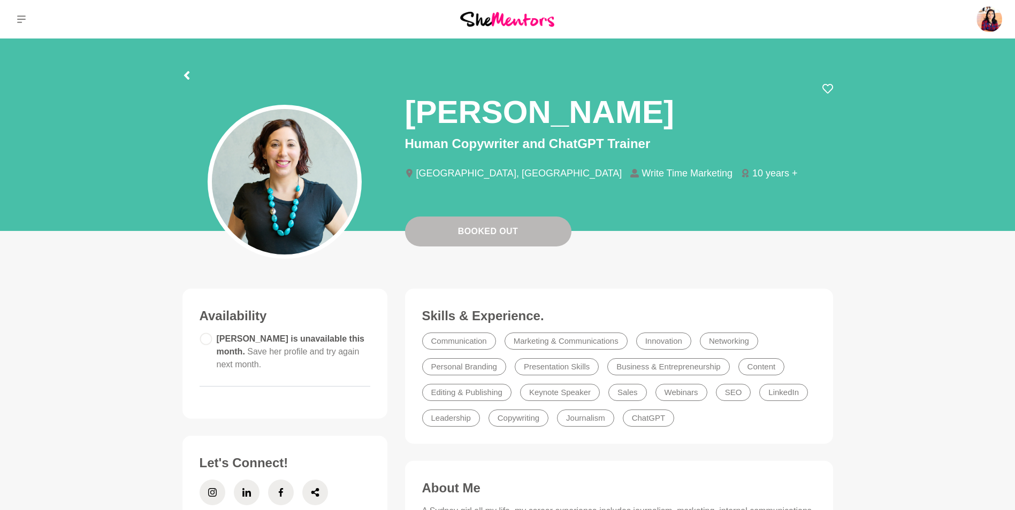
scroll to position [94, 0]
